Goal: Find specific page/section: Find specific page/section

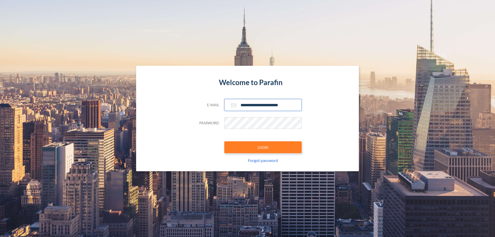
type input "**********"
click at [263, 147] on button "LOGIN" at bounding box center [262, 147] width 77 height 12
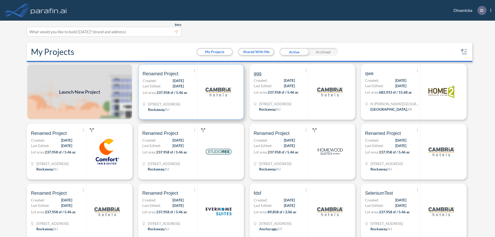
scroll to position [1, 0]
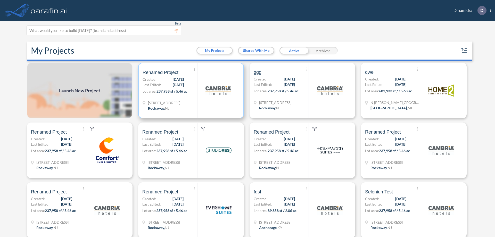
click at [190, 90] on p "Lot area: 237,958 sf / 5.46 ac" at bounding box center [169, 91] width 55 height 7
